Goal: Information Seeking & Learning: Learn about a topic

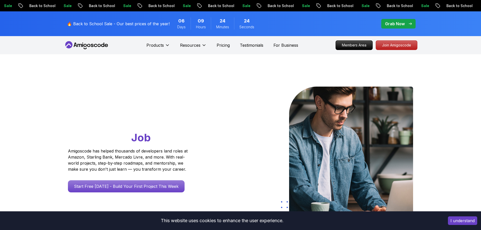
click at [166, 47] on icon at bounding box center [167, 45] width 5 height 5
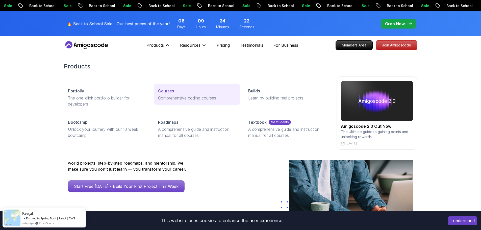
click at [161, 90] on p "Courses" at bounding box center [166, 91] width 16 height 6
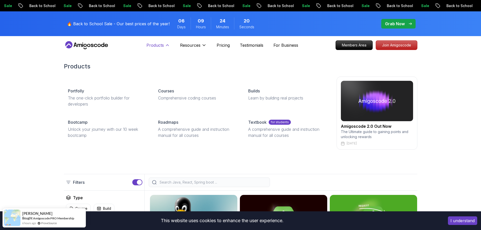
click at [159, 45] on p "Products" at bounding box center [155, 45] width 17 height 6
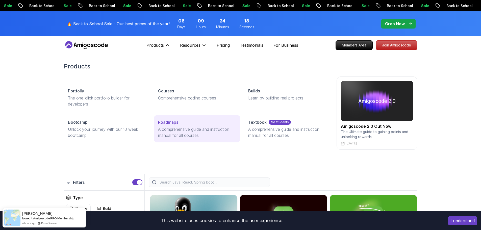
click at [172, 122] on p "Roadmaps" at bounding box center [168, 122] width 20 height 6
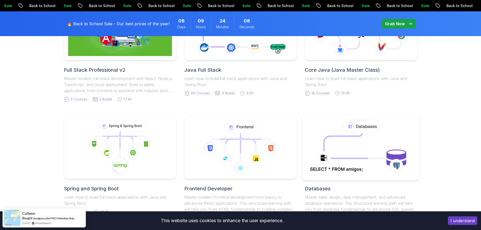
scroll to position [202, 0]
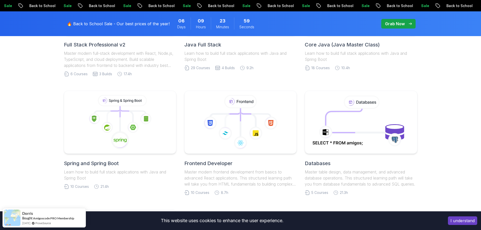
click at [315, 74] on body "Sale Back to School Sale Back to School Sale Back to School Sale Back to School…" at bounding box center [240, 191] width 481 height 787
click at [127, 117] on icon at bounding box center [119, 122] width 109 height 57
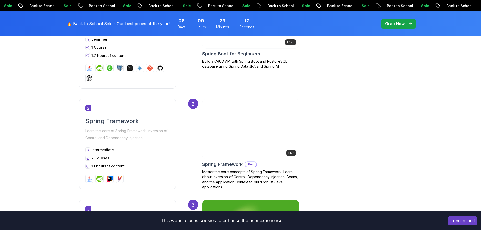
scroll to position [253, 0]
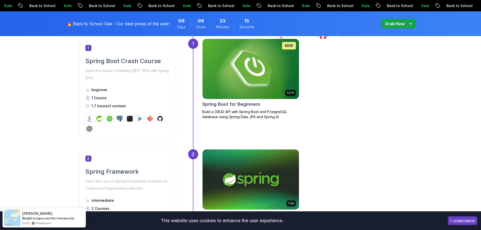
click at [245, 76] on img at bounding box center [250, 68] width 101 height 63
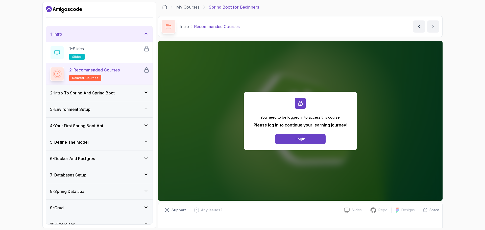
click at [146, 92] on icon at bounding box center [145, 92] width 5 height 5
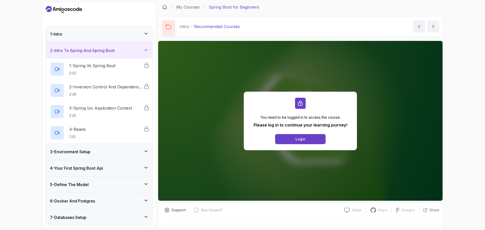
click at [147, 153] on icon at bounding box center [145, 151] width 5 height 5
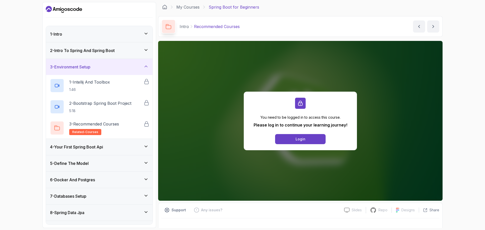
click at [146, 147] on icon at bounding box center [146, 146] width 3 height 1
